Goal: Information Seeking & Learning: Learn about a topic

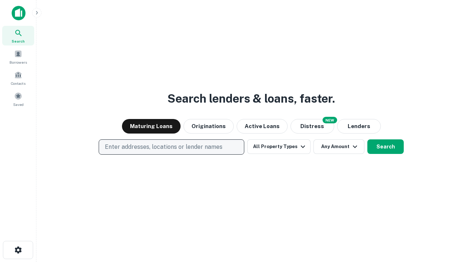
click at [171, 147] on p "Enter addresses, locations or lender names" at bounding box center [164, 147] width 118 height 9
type input "**********"
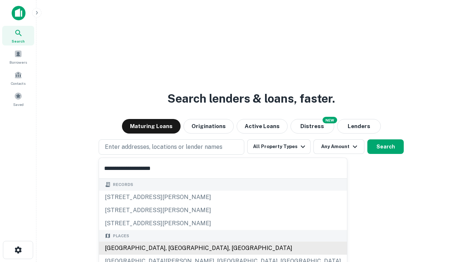
click at [174, 248] on div "[GEOGRAPHIC_DATA], [GEOGRAPHIC_DATA], [GEOGRAPHIC_DATA]" at bounding box center [223, 248] width 248 height 13
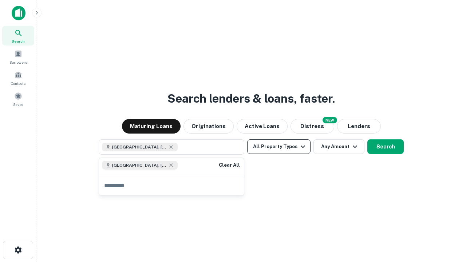
click at [279, 147] on button "All Property Types" at bounding box center [278, 146] width 63 height 15
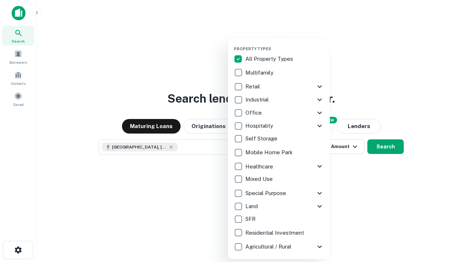
click at [285, 44] on button "button" at bounding box center [285, 44] width 102 height 0
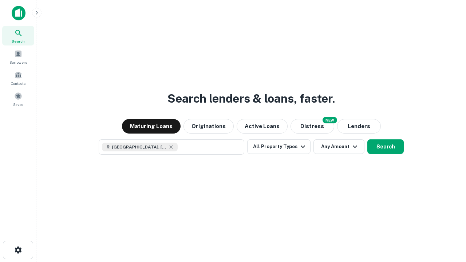
scroll to position [12, 0]
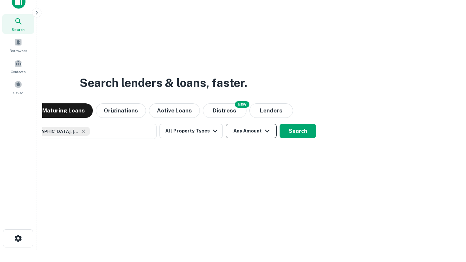
click at [226, 124] on button "Any Amount" at bounding box center [251, 131] width 51 height 15
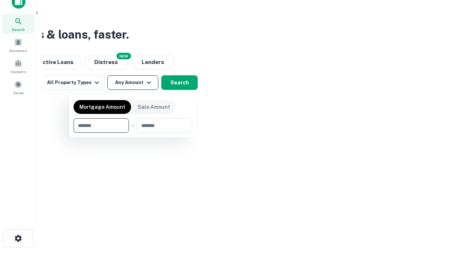
type input "*******"
click at [133, 133] on button "button" at bounding box center [133, 133] width 119 height 0
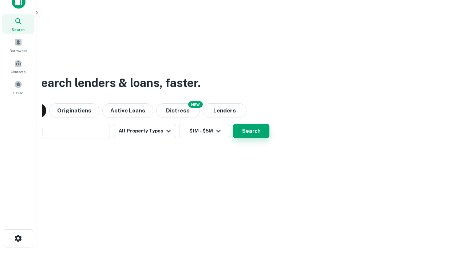
click at [233, 124] on button "Search" at bounding box center [251, 131] width 36 height 15
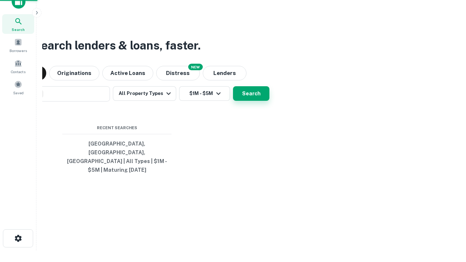
scroll to position [24, 206]
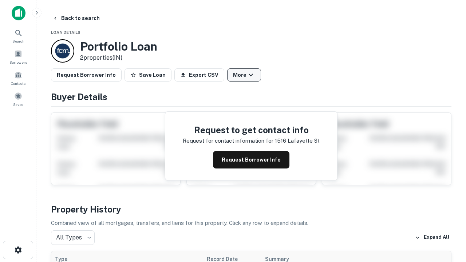
click at [244, 75] on button "More" at bounding box center [244, 74] width 34 height 13
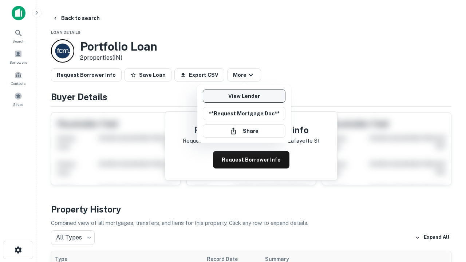
click at [244, 96] on link "View Lender" at bounding box center [244, 96] width 83 height 13
